Goal: Transaction & Acquisition: Book appointment/travel/reservation

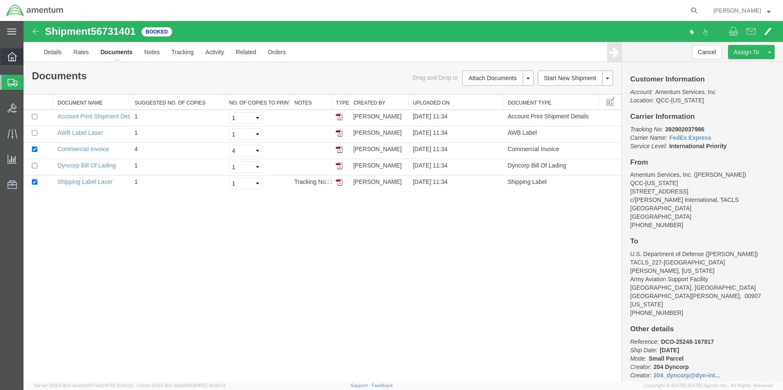
click at [4, 60] on div at bounding box center [12, 56] width 24 height 17
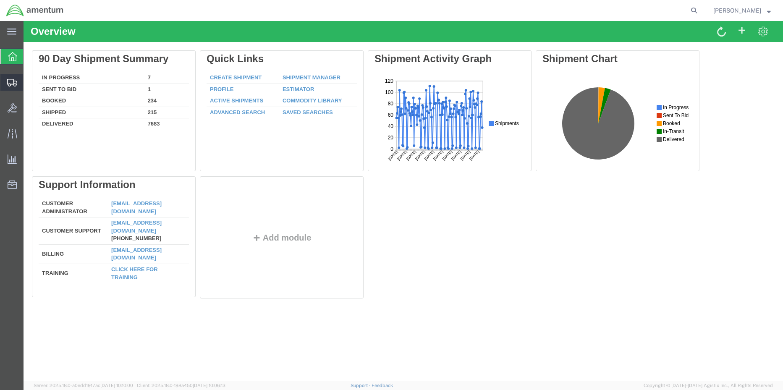
click at [0, 0] on span "Shipment Manager" at bounding box center [0, 0] width 0 height 0
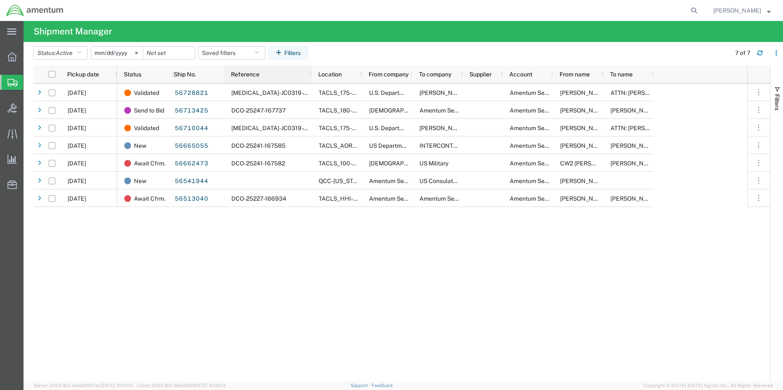
drag, startPoint x: 302, startPoint y: 71, endPoint x: 309, endPoint y: 93, distance: 23.8
click at [309, 93] on div "Pickup date Status Ship No. Reference Location From company To company Supplier…" at bounding box center [402, 223] width 736 height 316
click at [13, 60] on icon at bounding box center [12, 56] width 9 height 9
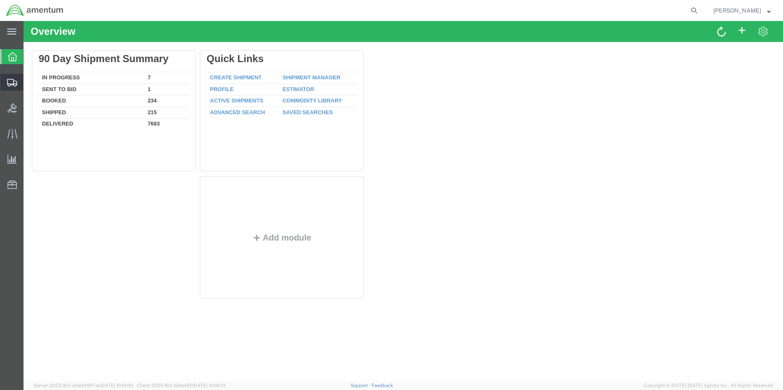
click at [0, 0] on span "Shipment Manager" at bounding box center [0, 0] width 0 height 0
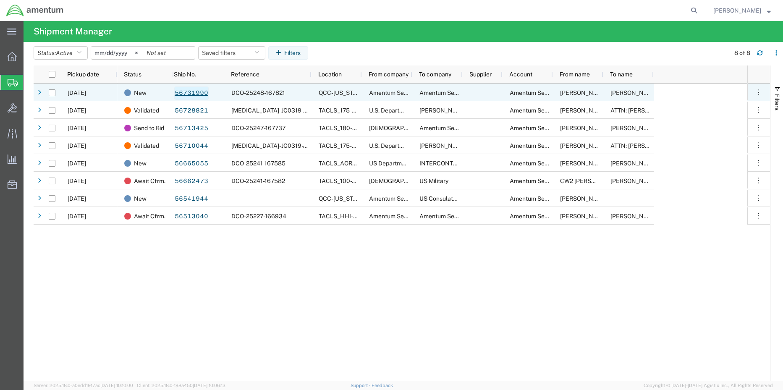
click at [200, 92] on link "56731990" at bounding box center [191, 92] width 34 height 13
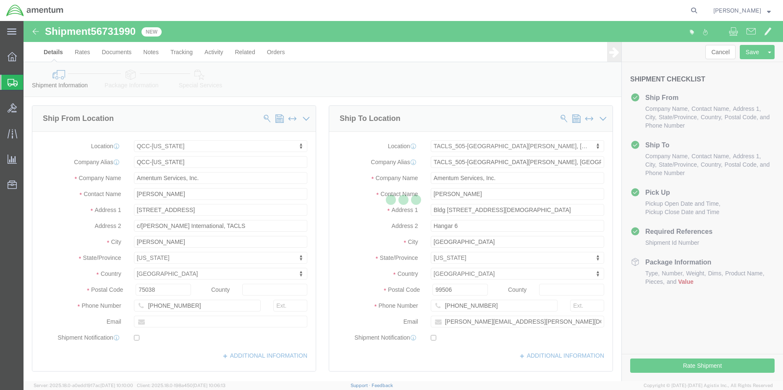
select select "42668"
select select "42688"
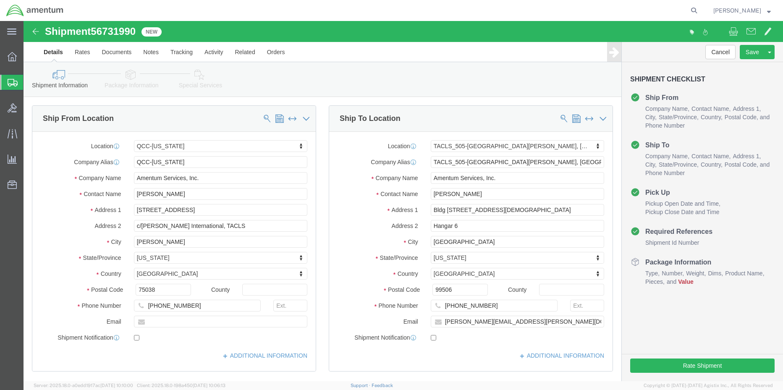
click icon
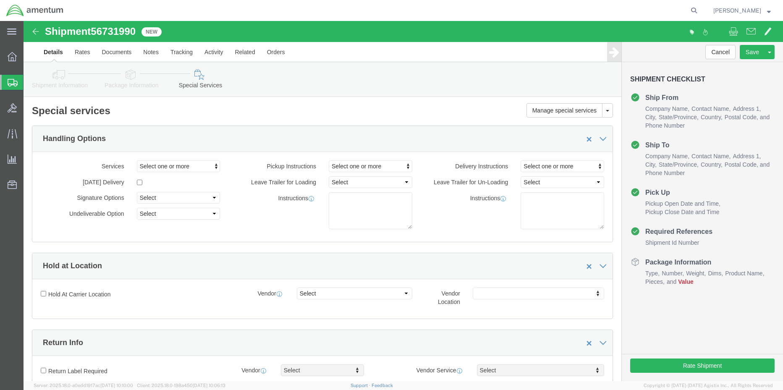
click icon
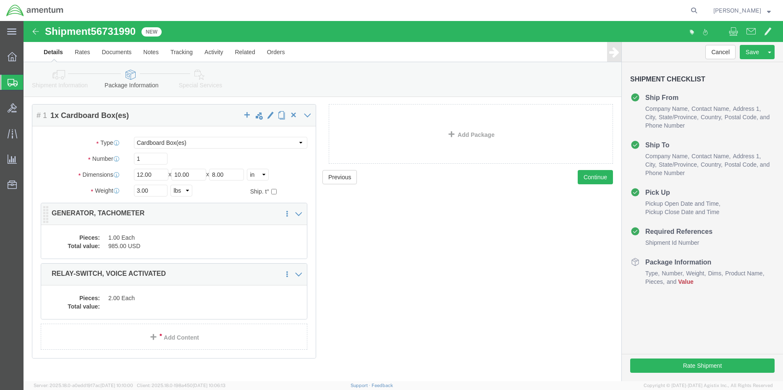
scroll to position [38, 0]
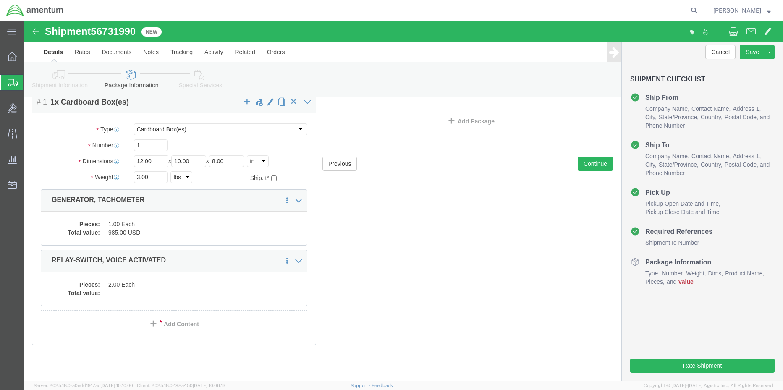
click dl "Pieces: 2.00 Each Total value:"
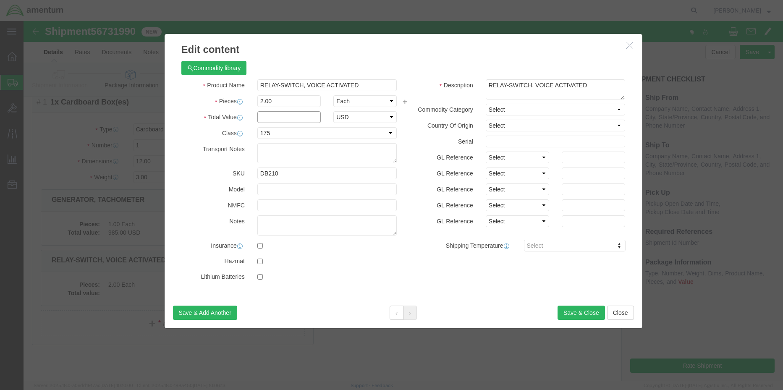
click input "text"
type input "500"
select select "USD"
click button "Save & Close"
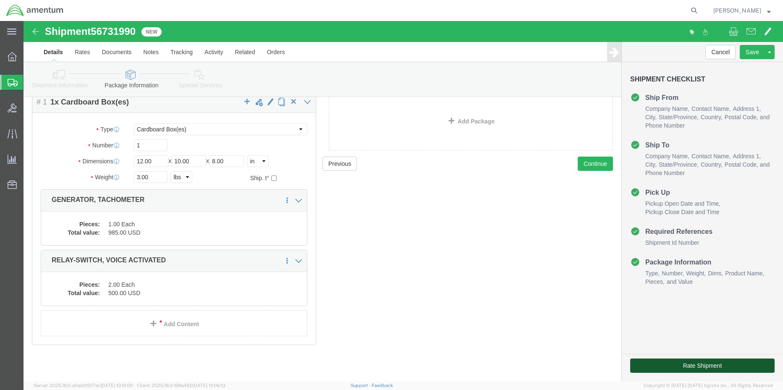
click button "Rate Shipment"
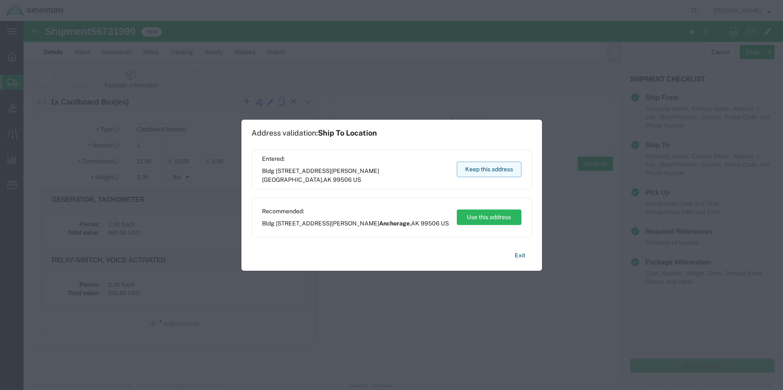
click at [483, 169] on button "Keep this address" at bounding box center [489, 170] width 65 height 16
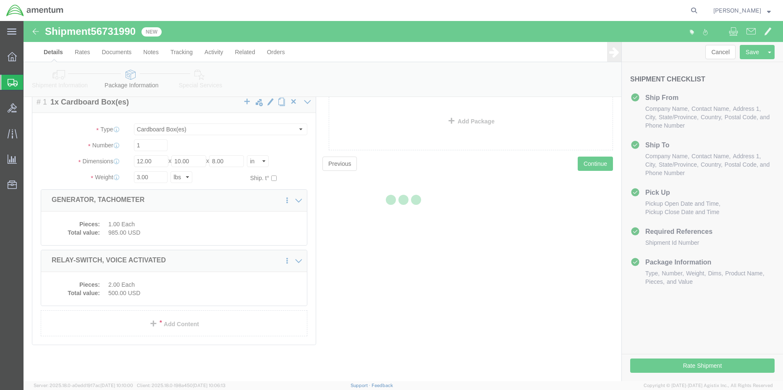
scroll to position [0, 0]
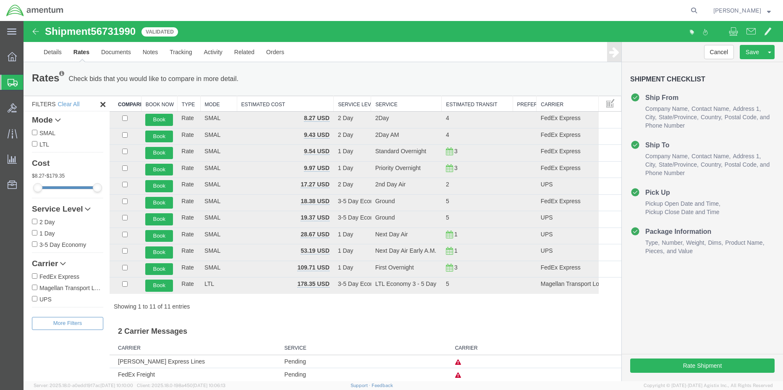
click at [33, 277] on input "FedEx Express" at bounding box center [34, 275] width 5 height 5
checkbox input "true"
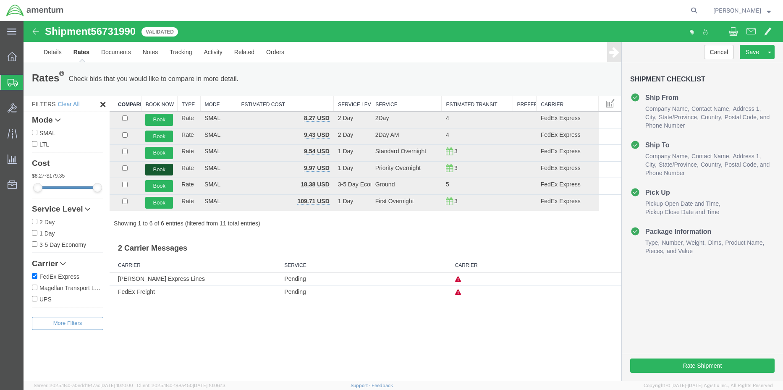
click at [153, 167] on button "Book" at bounding box center [159, 170] width 28 height 12
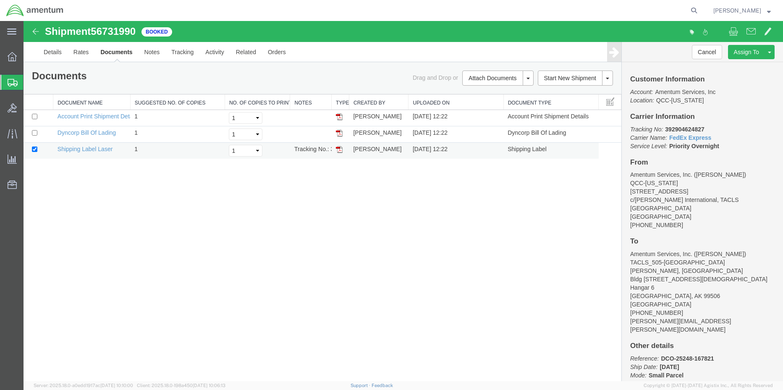
click at [337, 153] on img at bounding box center [339, 149] width 7 height 7
